Goal: Information Seeking & Learning: Compare options

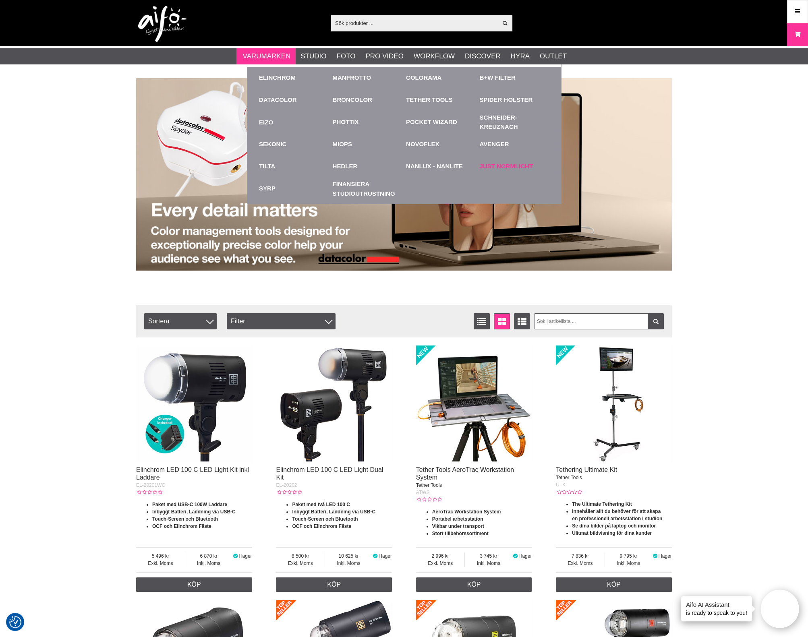
click at [491, 166] on link "Just Normlicht" at bounding box center [507, 166] width 54 height 9
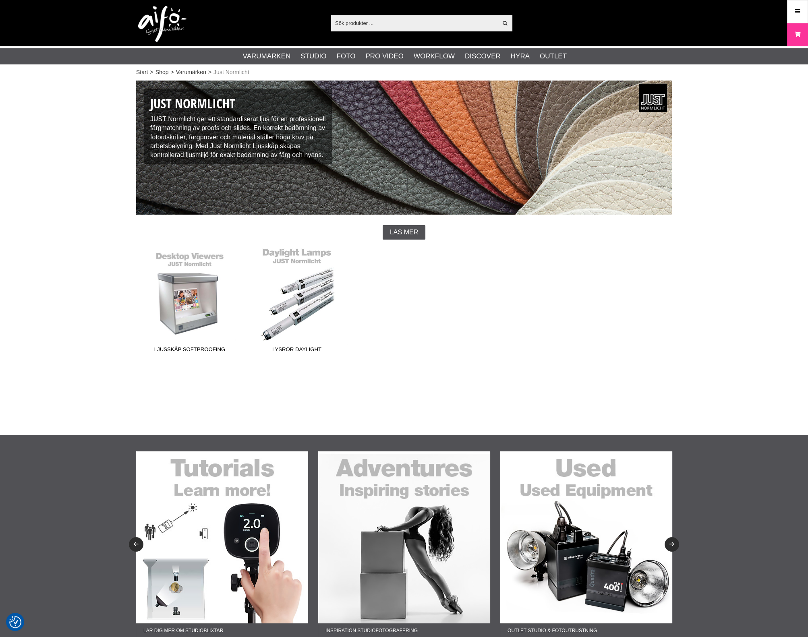
click at [274, 317] on link "Lysrör Daylight" at bounding box center [296, 302] width 107 height 109
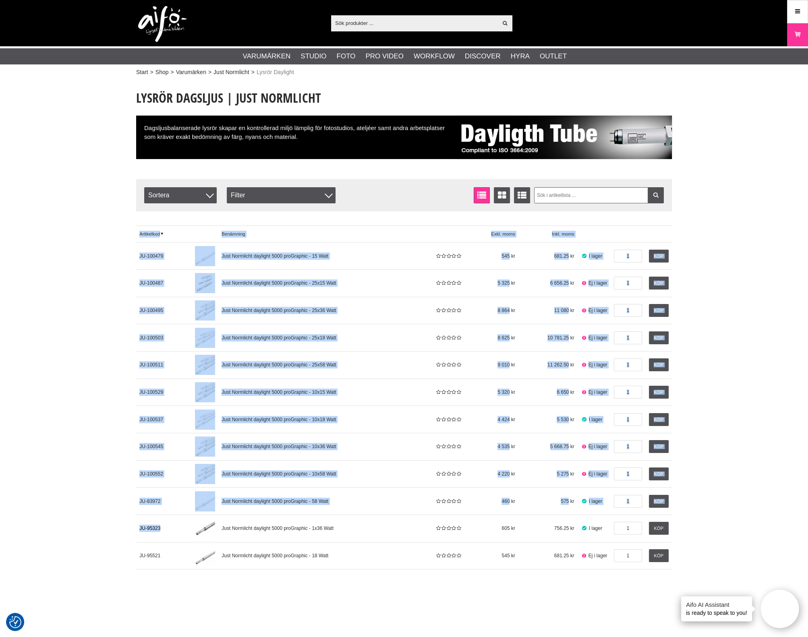
drag, startPoint x: 132, startPoint y: 524, endPoint x: 164, endPoint y: 527, distance: 31.5
click at [160, 526] on section "Lysrör Dagsljus | JUST Normlicht Dagsljusbalanserade lysrör skapar en kontrolle…" at bounding box center [404, 330] width 548 height 499
click at [164, 527] on link "JU-95323" at bounding box center [163, 528] width 55 height 27
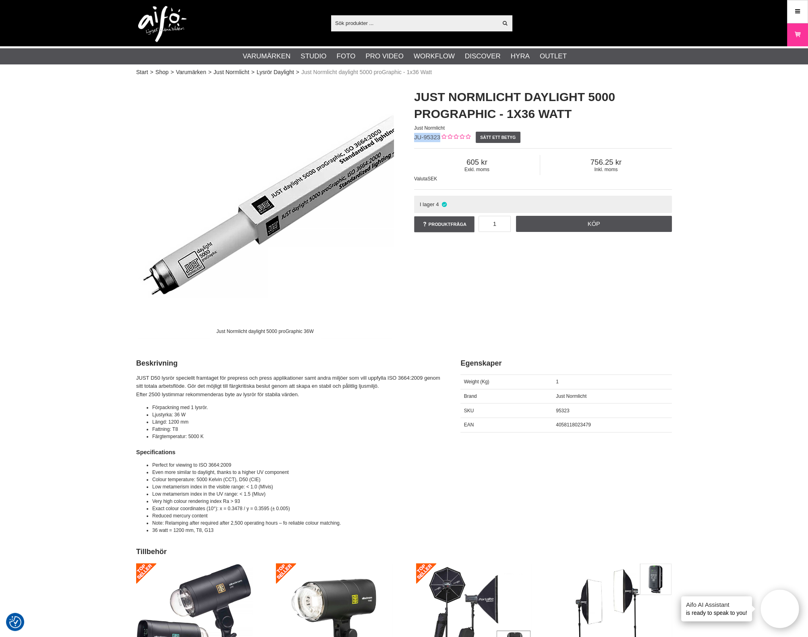
drag, startPoint x: 437, startPoint y: 137, endPoint x: 426, endPoint y: 205, distance: 68.9
click at [414, 136] on span "JU-95323" at bounding box center [427, 137] width 26 height 7
copy span "JU-95323"
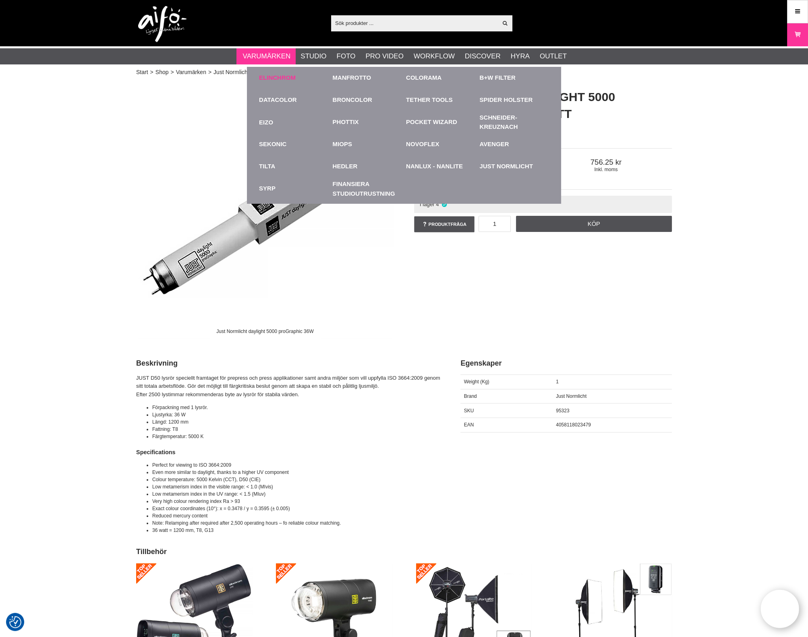
click at [265, 76] on link "Elinchrom" at bounding box center [277, 77] width 37 height 9
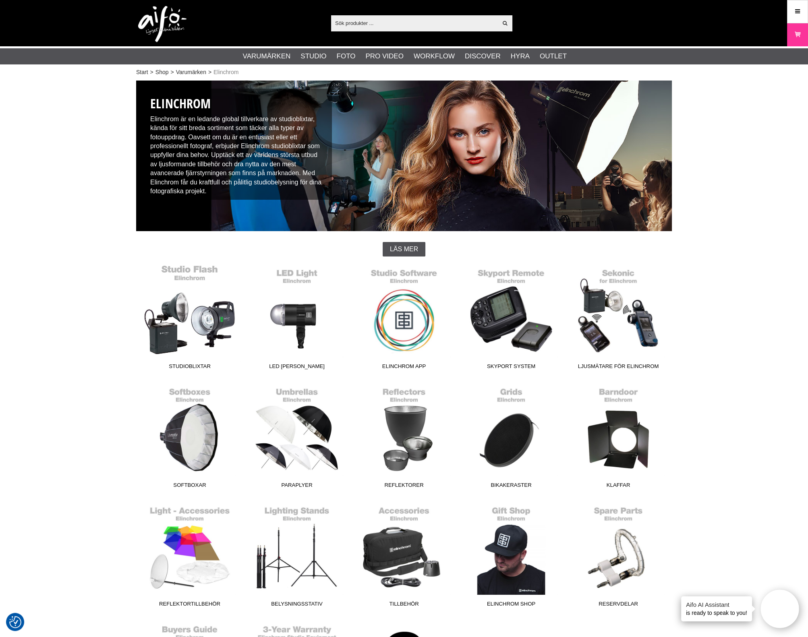
click at [203, 341] on link "Studioblixtar" at bounding box center [189, 319] width 107 height 109
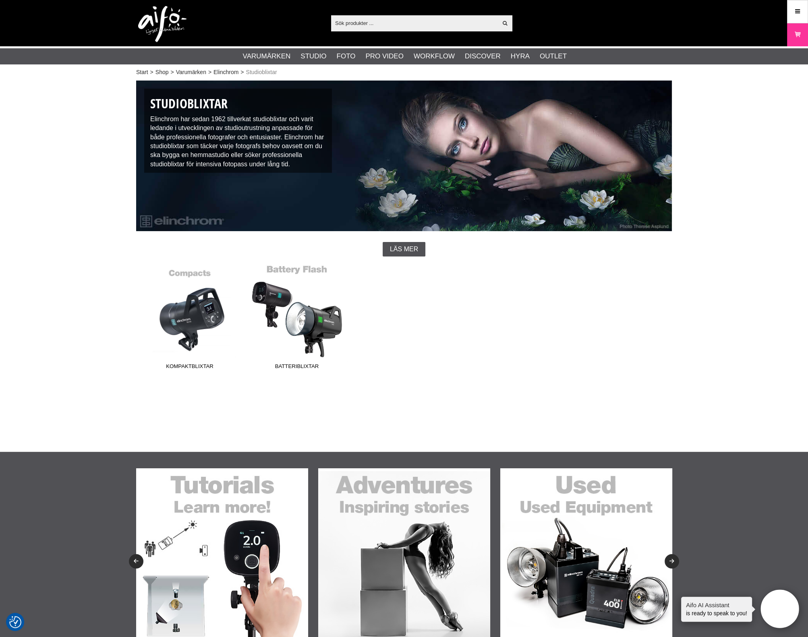
click at [307, 318] on link "Batteriblixtar" at bounding box center [296, 319] width 107 height 109
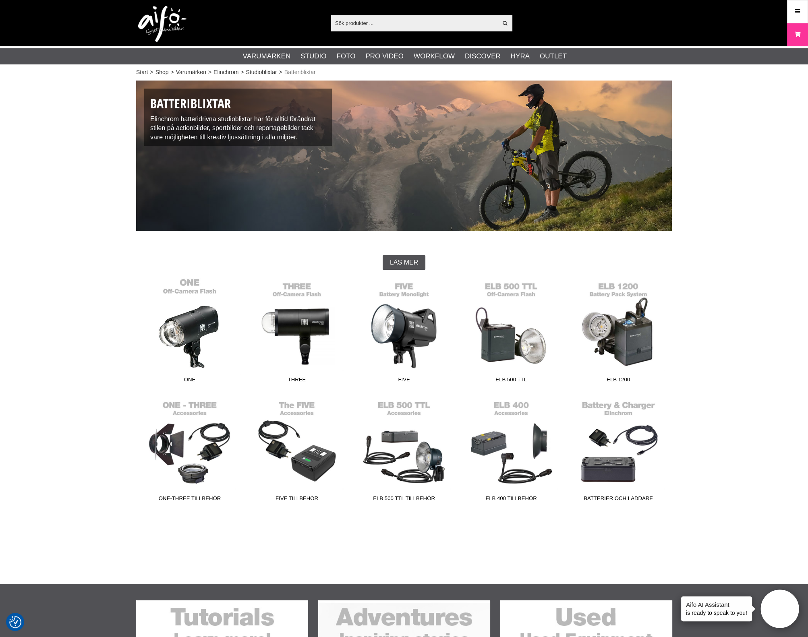
click at [202, 341] on link "ONE" at bounding box center [189, 332] width 107 height 109
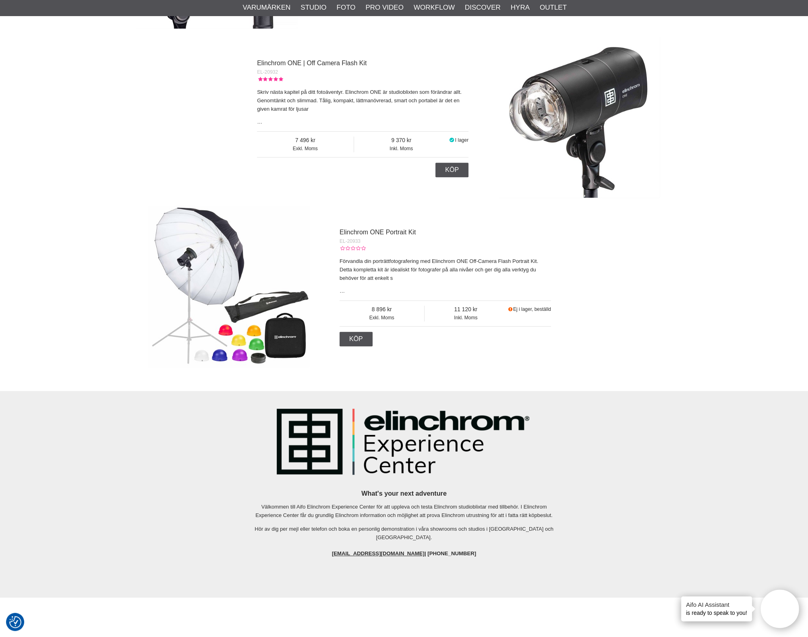
scroll to position [453, 0]
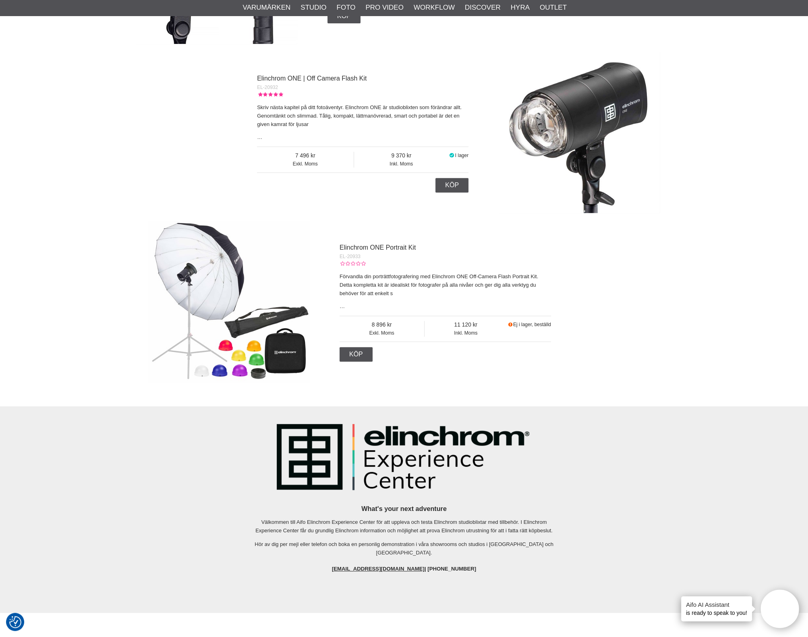
click at [195, 296] on img at bounding box center [228, 301] width 161 height 161
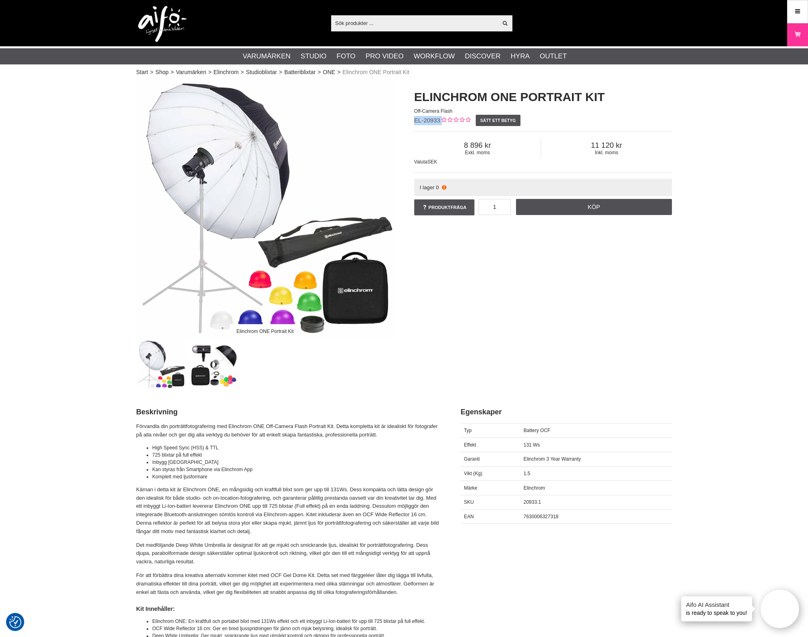
drag, startPoint x: 439, startPoint y: 122, endPoint x: 414, endPoint y: 122, distance: 25.8
click at [414, 122] on div "Elinchrom ONE Portrait Kit Off-Camera Flash EL-20933 Sätt ett betyg Exkl. moms …" at bounding box center [543, 153] width 278 height 145
copy div "EL-20933"
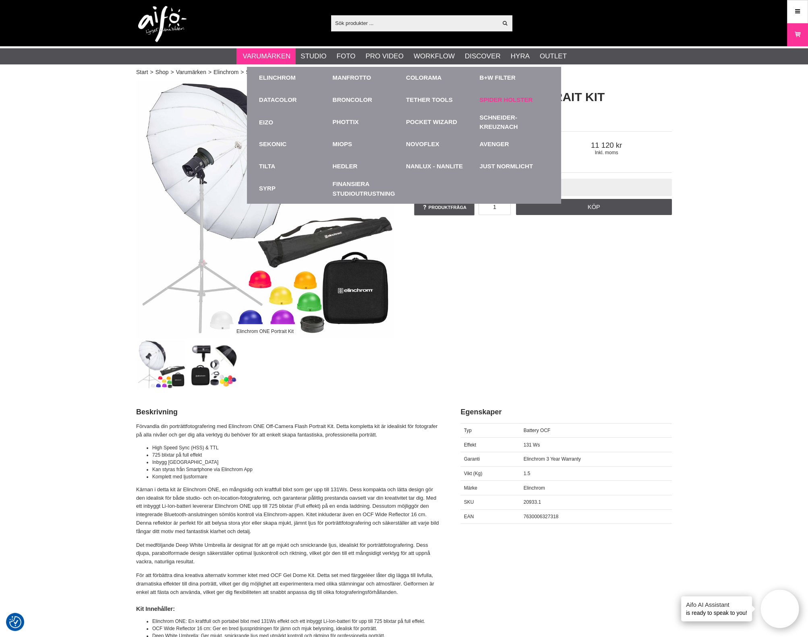
click at [511, 97] on link "Spider Holster" at bounding box center [506, 99] width 53 height 9
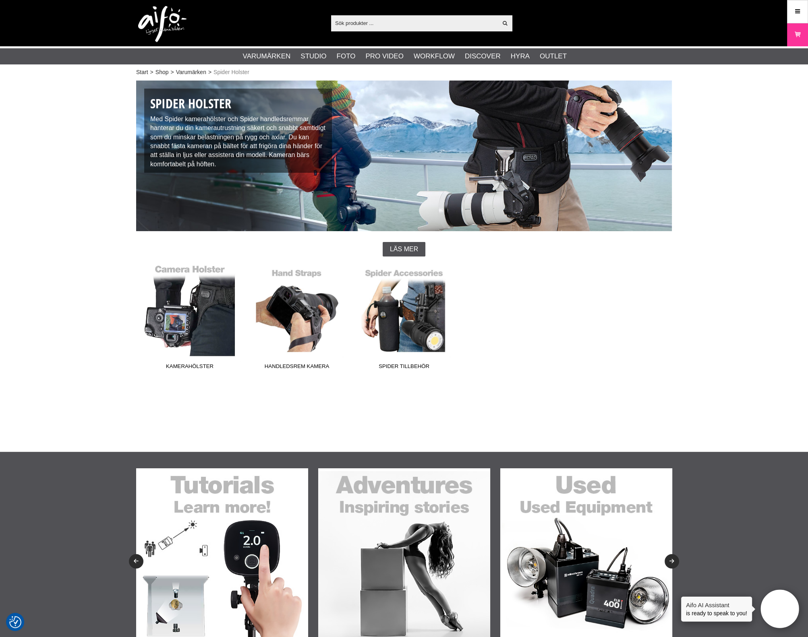
click at [187, 332] on link "Kamerahölster" at bounding box center [189, 319] width 107 height 109
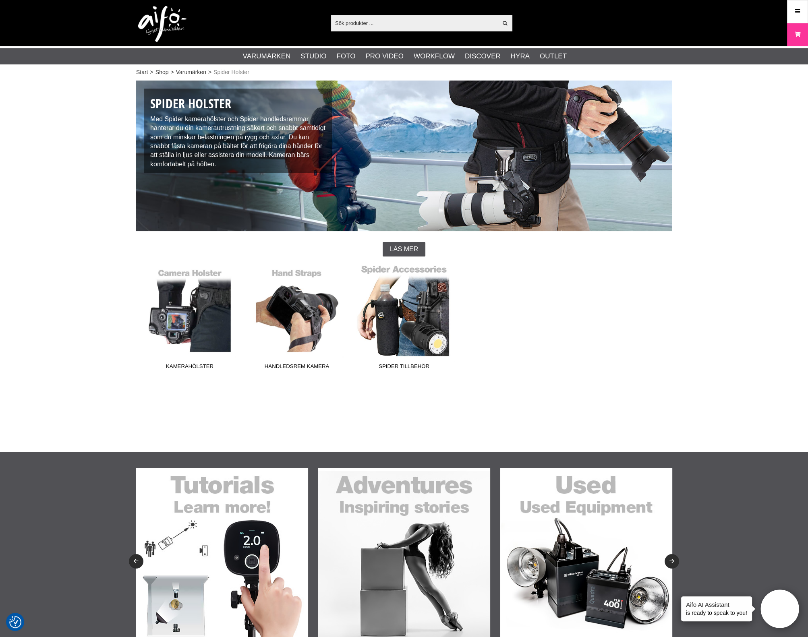
click at [435, 328] on link "Spider Tillbehör" at bounding box center [403, 319] width 107 height 109
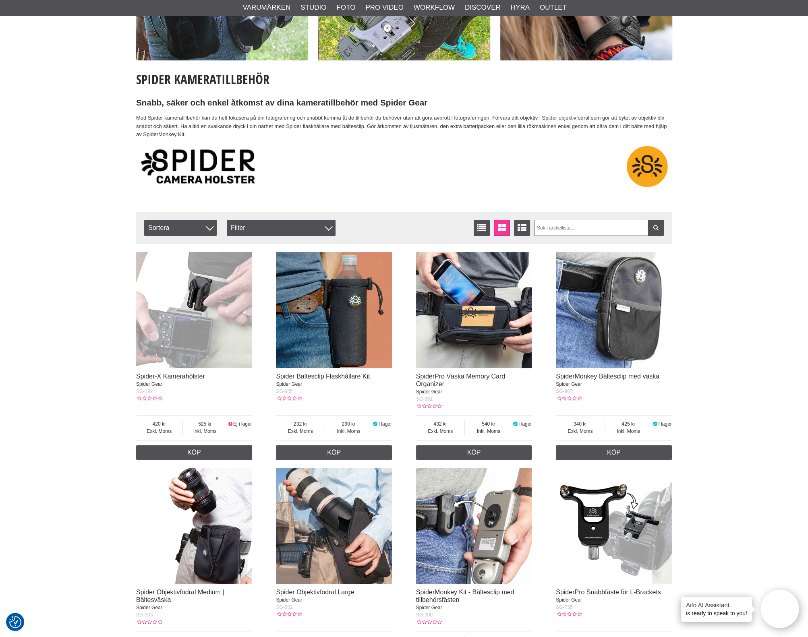
scroll to position [100, 0]
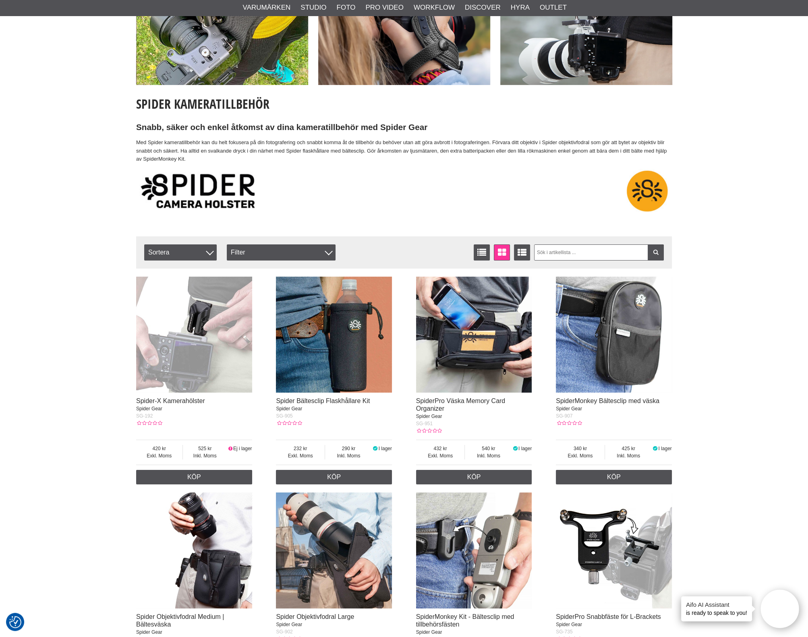
click at [219, 366] on img at bounding box center [194, 335] width 116 height 116
